Goal: Task Accomplishment & Management: Use online tool/utility

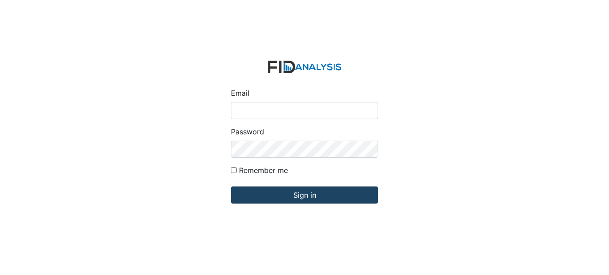
type input "[EMAIL_ADDRESS][DOMAIN_NAME]"
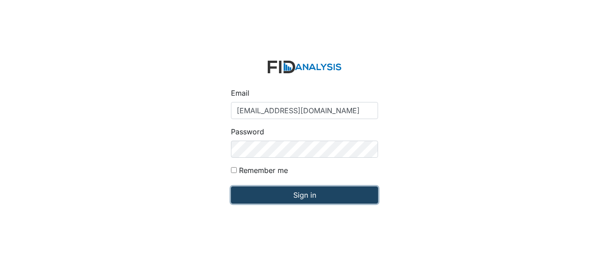
click at [277, 198] on input "Sign in" at bounding box center [304, 194] width 147 height 17
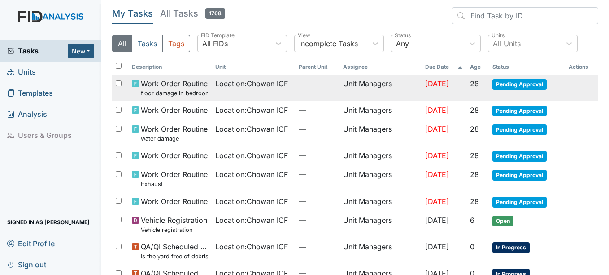
click at [242, 78] on td "Location : Chowan ICF" at bounding box center [253, 87] width 83 height 26
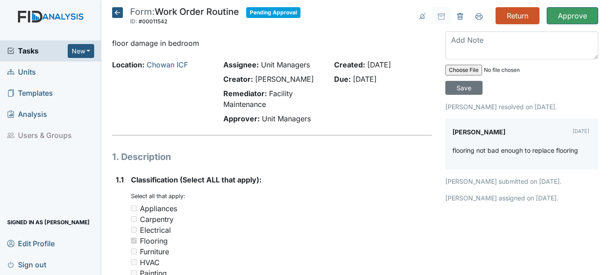
click at [115, 15] on icon at bounding box center [117, 12] width 11 height 11
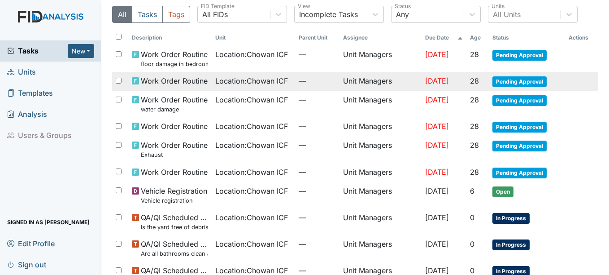
scroll to position [45, 0]
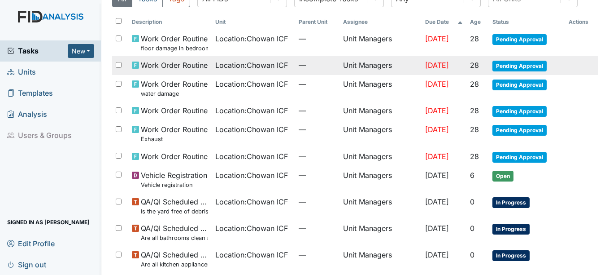
click at [187, 62] on span "Work Order Routine" at bounding box center [174, 65] width 67 height 11
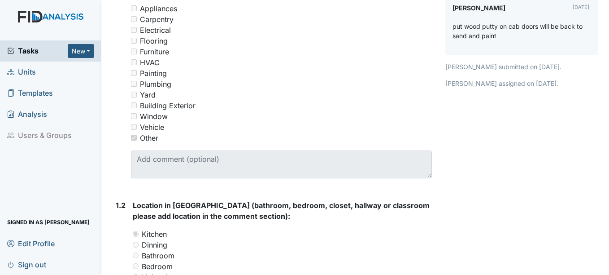
scroll to position [1, 0]
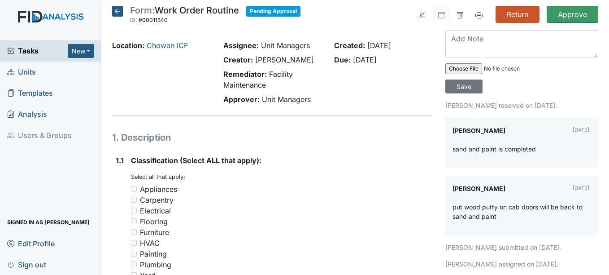
click at [115, 13] on icon at bounding box center [117, 11] width 11 height 11
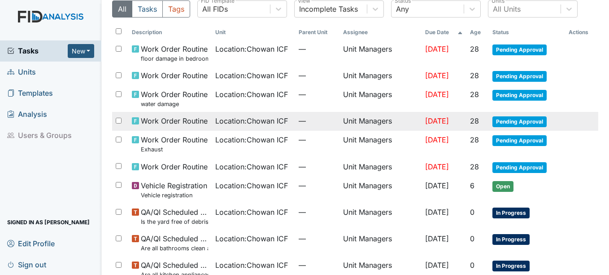
scroll to position [45, 0]
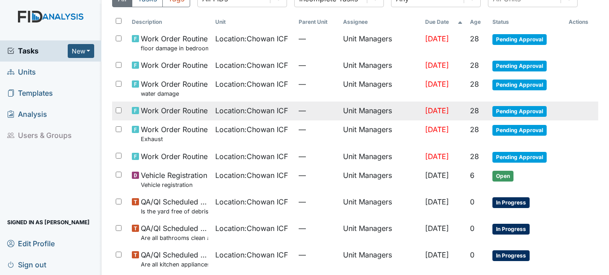
click at [222, 114] on span "Location : Chowan ICF" at bounding box center [251, 110] width 73 height 11
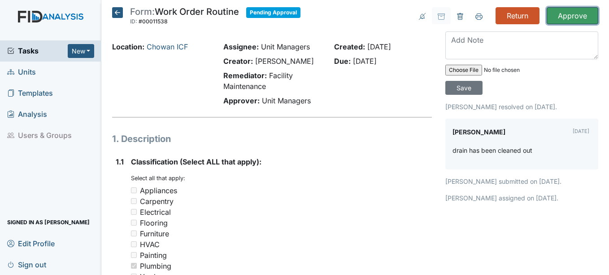
click at [565, 22] on input "Approve" at bounding box center [573, 15] width 52 height 17
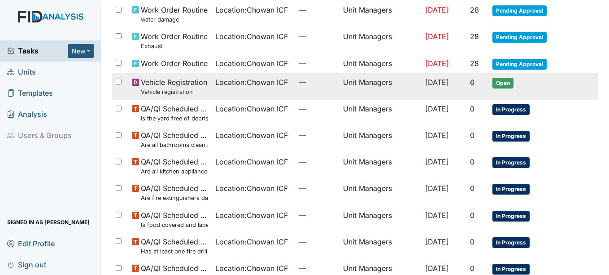
scroll to position [82, 0]
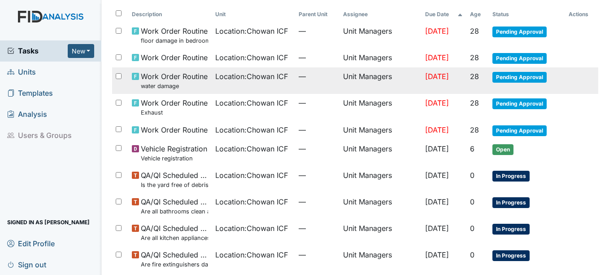
click at [212, 79] on td "Location : Chowan ICF" at bounding box center [253, 80] width 83 height 26
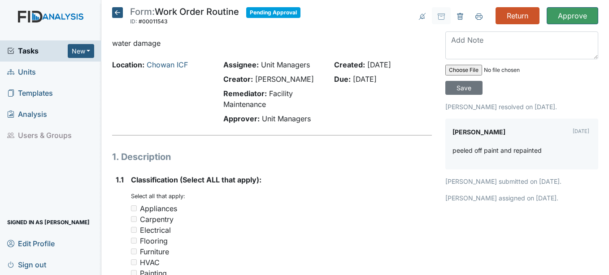
click at [113, 17] on icon at bounding box center [117, 12] width 11 height 11
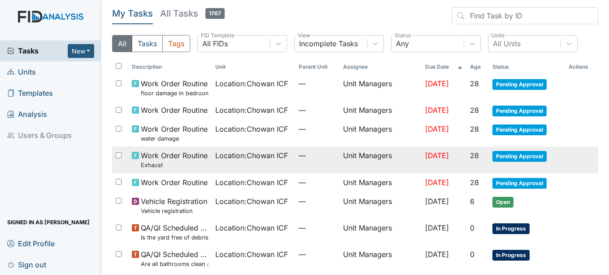
click at [219, 161] on span "Location : Chowan ICF" at bounding box center [251, 155] width 73 height 11
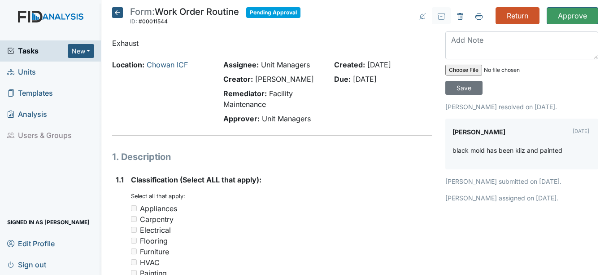
click at [122, 13] on icon at bounding box center [117, 12] width 11 height 11
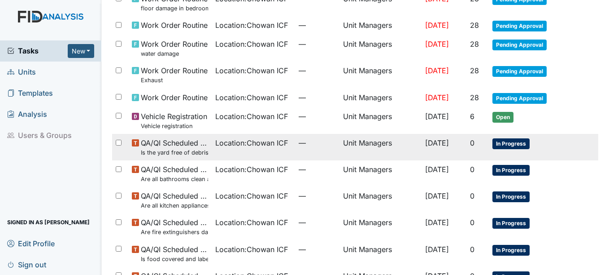
scroll to position [90, 0]
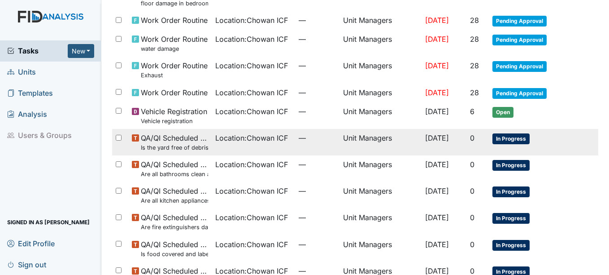
click at [213, 150] on td "Location : Chowan ICF" at bounding box center [253, 142] width 83 height 26
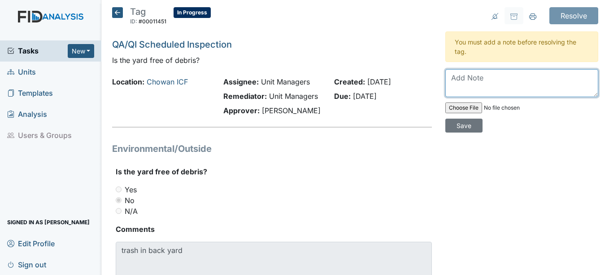
click at [468, 94] on textarea at bounding box center [522, 83] width 153 height 28
type textarea "T"
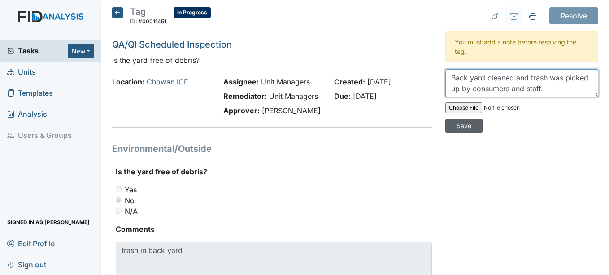
type textarea "Back yard cleaned and trash was picked up by consumers and staff."
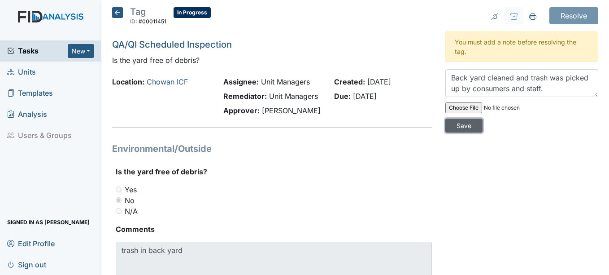
click at [460, 124] on input "Save" at bounding box center [464, 125] width 37 height 14
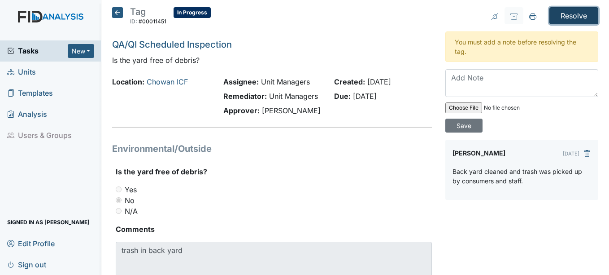
click at [575, 20] on input "Resolve" at bounding box center [574, 15] width 49 height 17
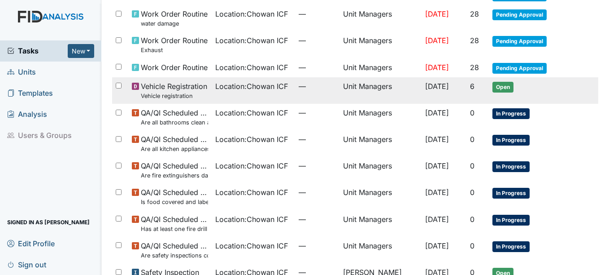
scroll to position [145, 0]
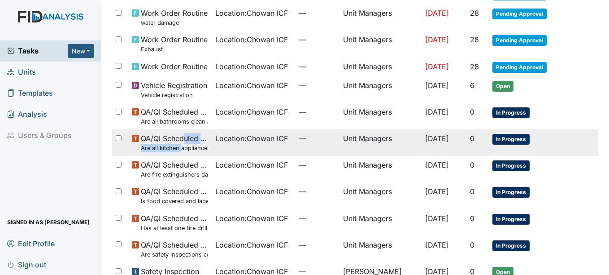
click at [181, 143] on span "QA/QI Scheduled Inspection Are all kitchen appliances clean and working properl…" at bounding box center [174, 142] width 67 height 19
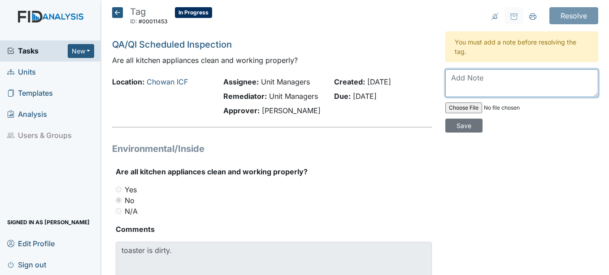
click at [547, 88] on textarea at bounding box center [522, 83] width 153 height 28
type textarea "Toaster was cleaned 10/6/2025 by second shift."
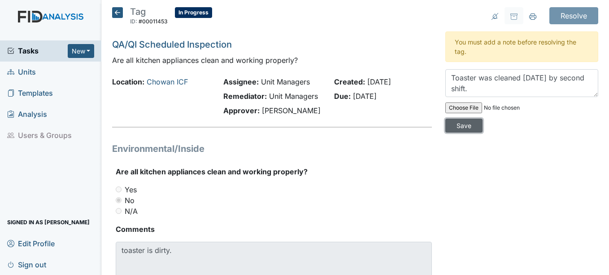
click at [467, 129] on input "Save" at bounding box center [464, 125] width 37 height 14
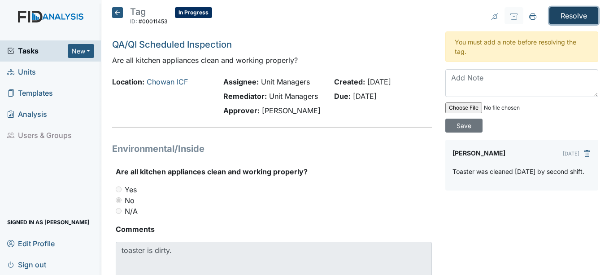
click at [554, 16] on input "Resolve" at bounding box center [574, 15] width 49 height 17
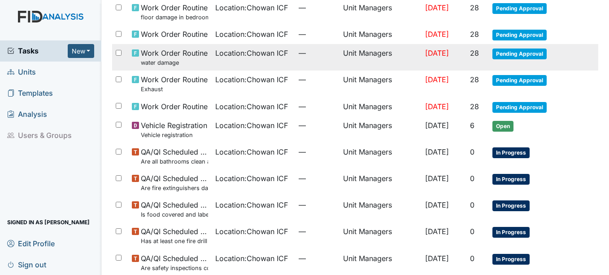
scroll to position [74, 0]
